Goal: Information Seeking & Learning: Learn about a topic

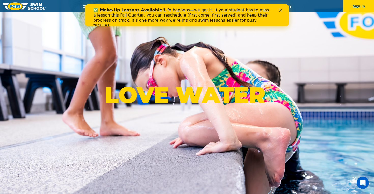
click at [280, 10] on polygon "Close" at bounding box center [280, 10] width 3 height 3
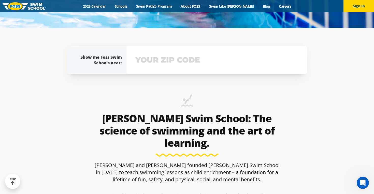
click at [167, 61] on input "text" at bounding box center [217, 60] width 166 height 15
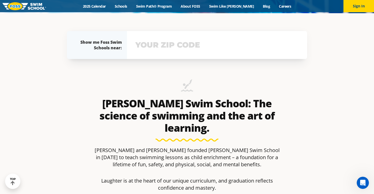
scroll to position [186, 0]
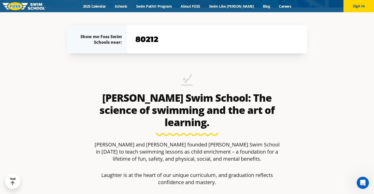
type input "80212"
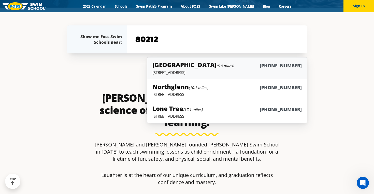
click at [182, 67] on h5 "Westminster (5.9 miles)" at bounding box center [192, 65] width 81 height 8
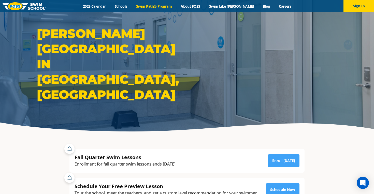
click at [164, 8] on link "Swim Path® Program" at bounding box center [154, 6] width 45 height 5
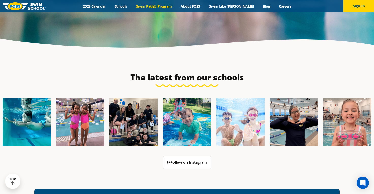
scroll to position [1354, 0]
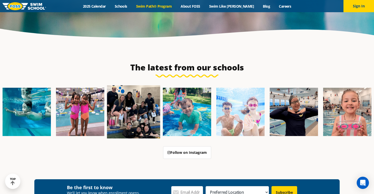
click at [134, 85] on img at bounding box center [133, 111] width 53 height 53
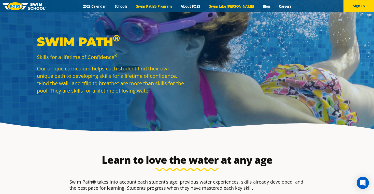
click at [225, 7] on link "Swim Like [PERSON_NAME]" at bounding box center [232, 6] width 54 height 5
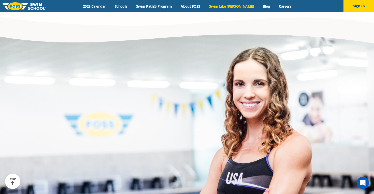
scroll to position [1211, 0]
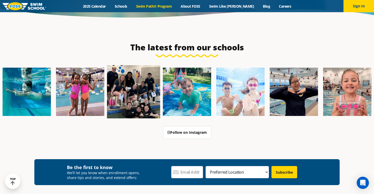
scroll to position [1376, 0]
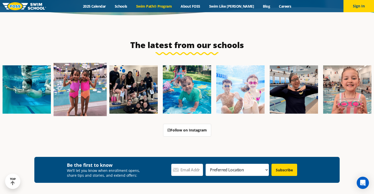
click at [75, 63] on img at bounding box center [80, 89] width 53 height 53
